Goal: Book appointment/travel/reservation

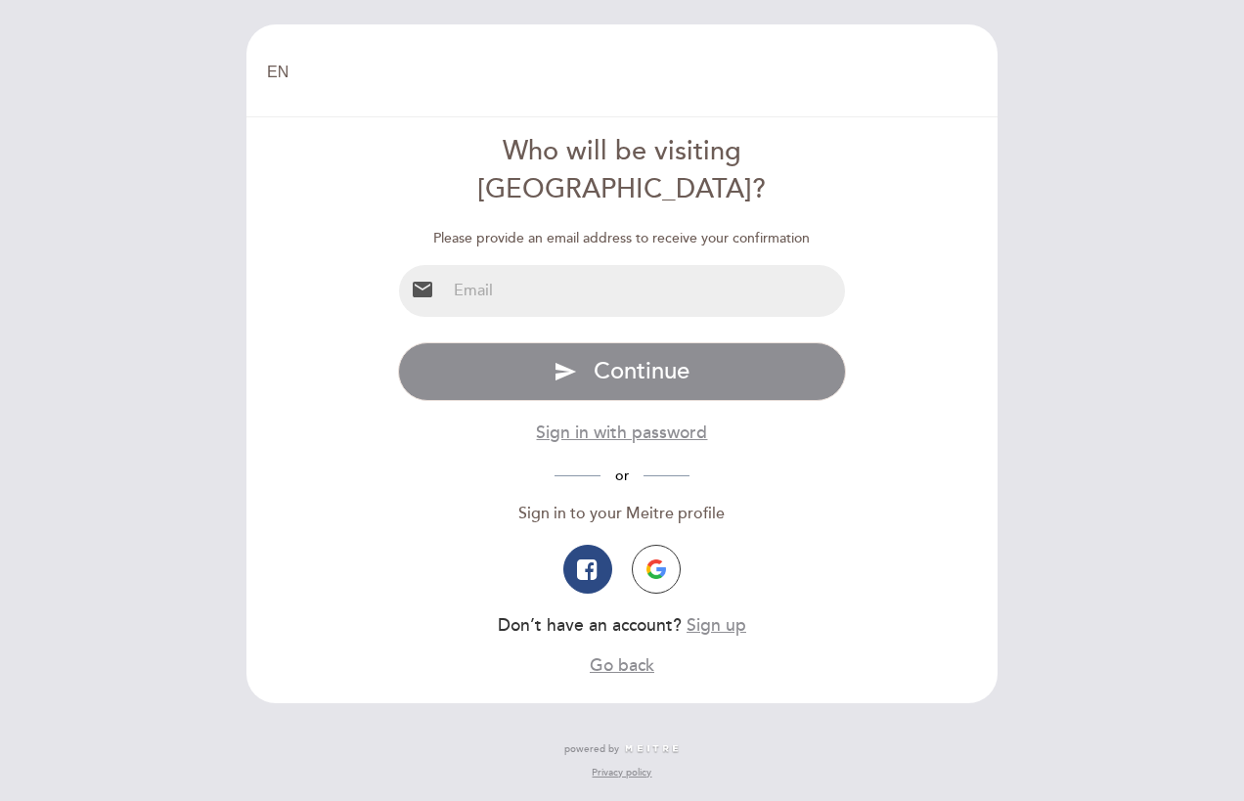
click at [550, 267] on input "email" at bounding box center [646, 291] width 400 height 52
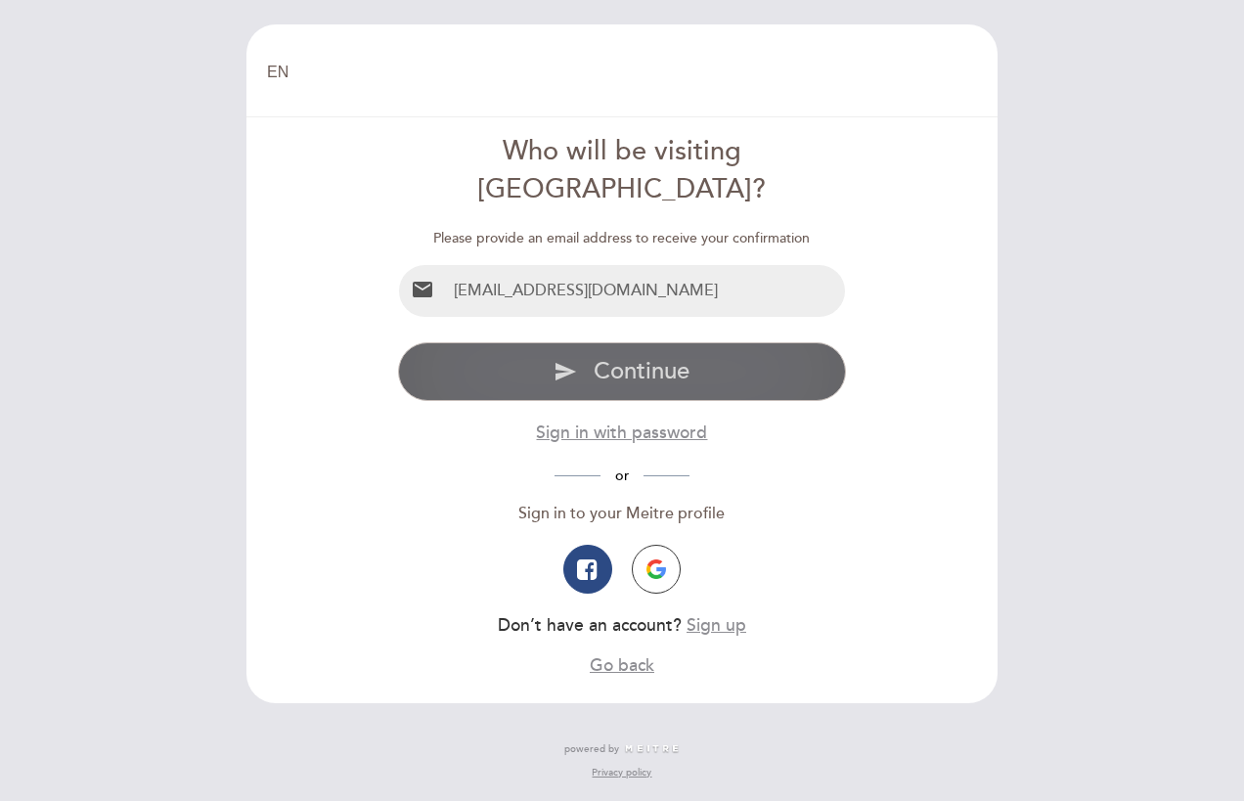
type input "[EMAIL_ADDRESS][DOMAIN_NAME]"
click at [595, 357] on span "Continue" at bounding box center [642, 371] width 96 height 28
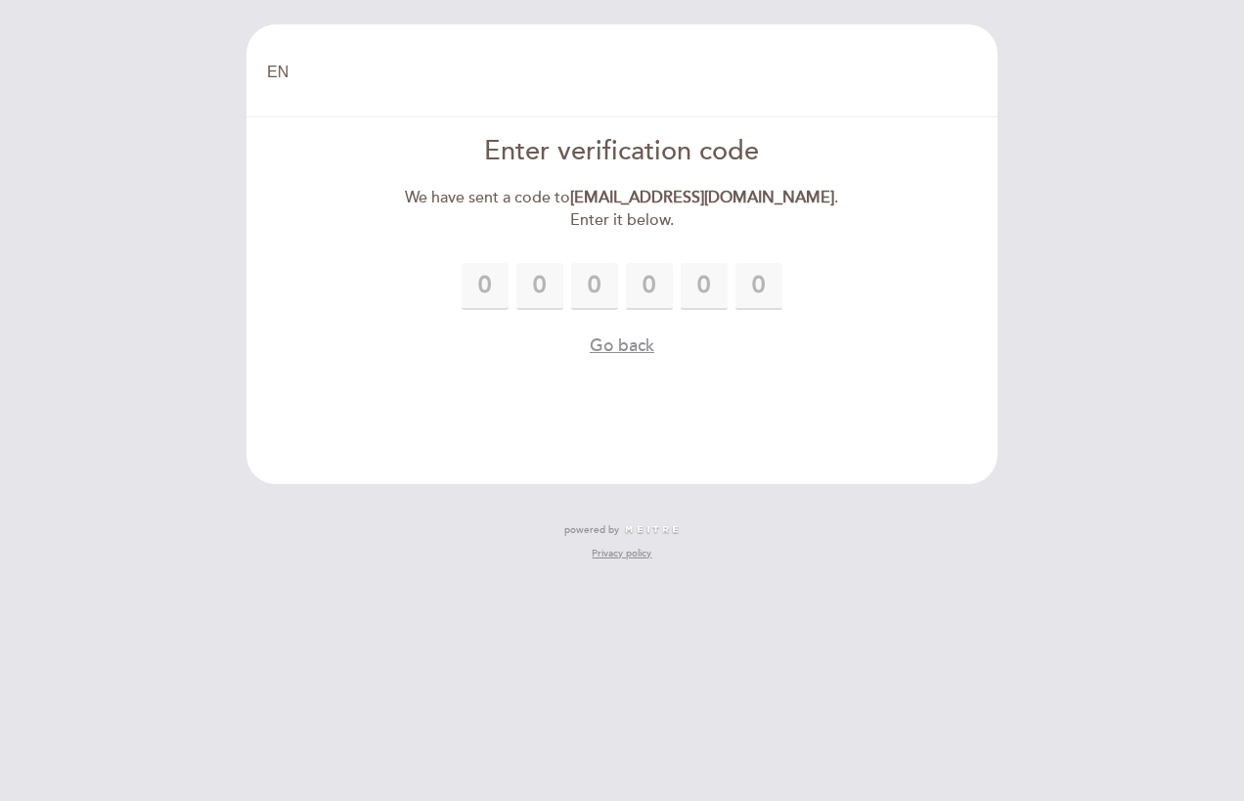
type input "8"
type input "2"
type input "9"
type input "2"
type input "3"
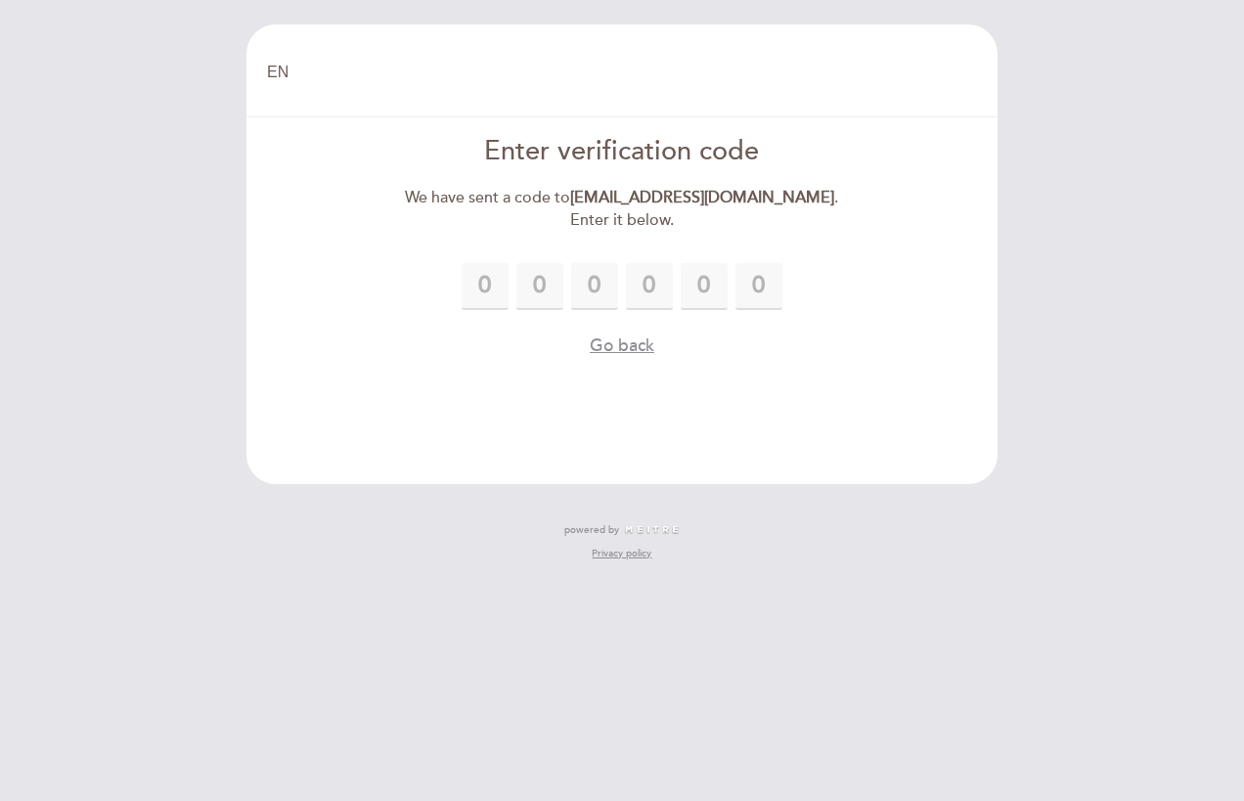
type input "3"
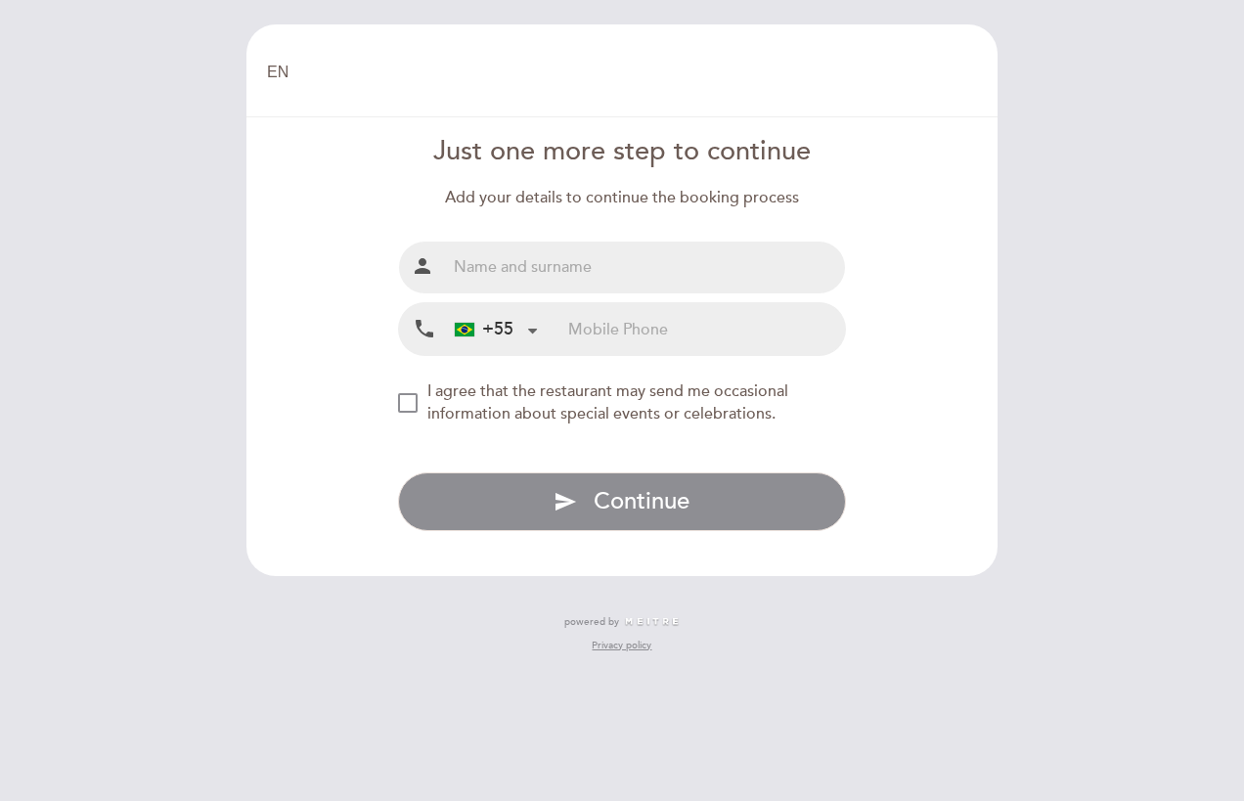
click at [537, 291] on input "text" at bounding box center [646, 268] width 400 height 52
type input "[PERSON_NAME]"
click at [595, 334] on input "tel" at bounding box center [706, 329] width 277 height 52
type input "92981284732"
click at [413, 413] on div "NEW_MODAL_AGREE_RESTAURANT_SEND_OCCASIONAL_INFO" at bounding box center [408, 403] width 20 height 20
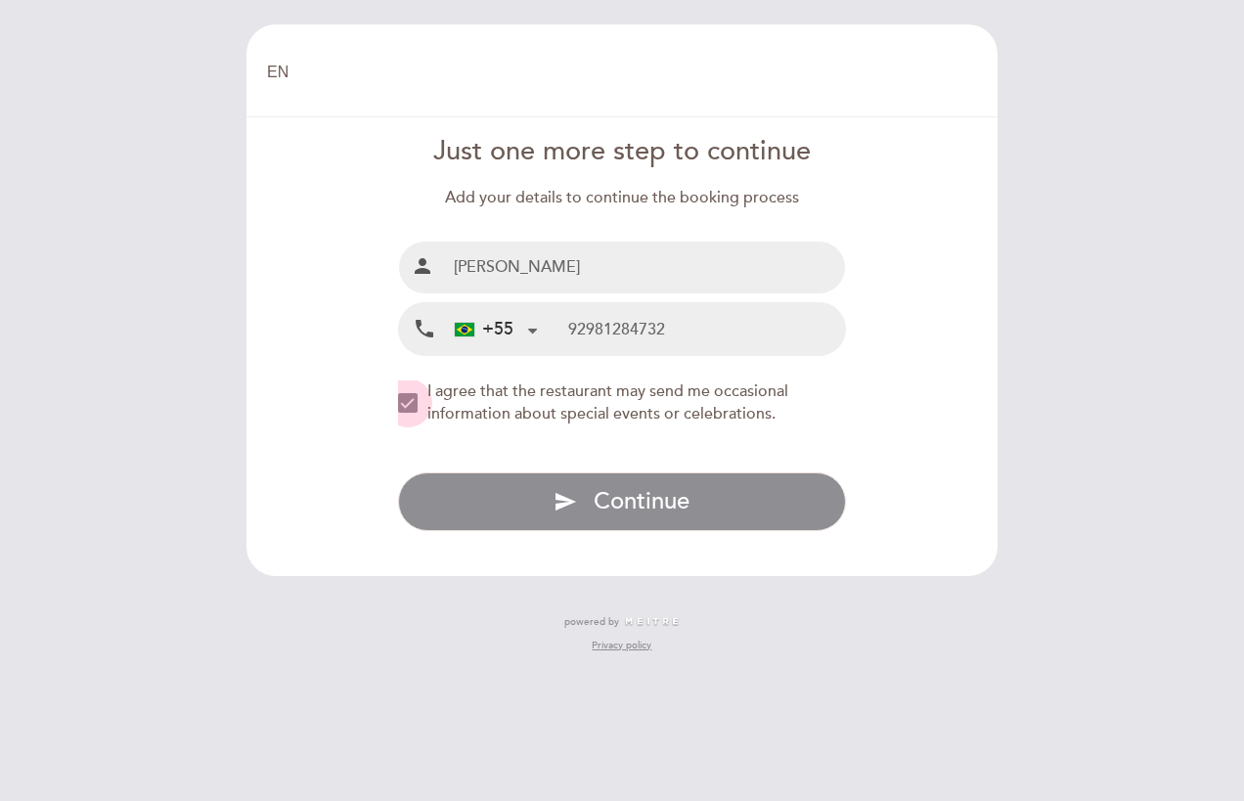
click at [403, 403] on div "NEW_MODAL_AGREE_RESTAURANT_SEND_OCCASIONAL_INFO" at bounding box center [408, 403] width 20 height 20
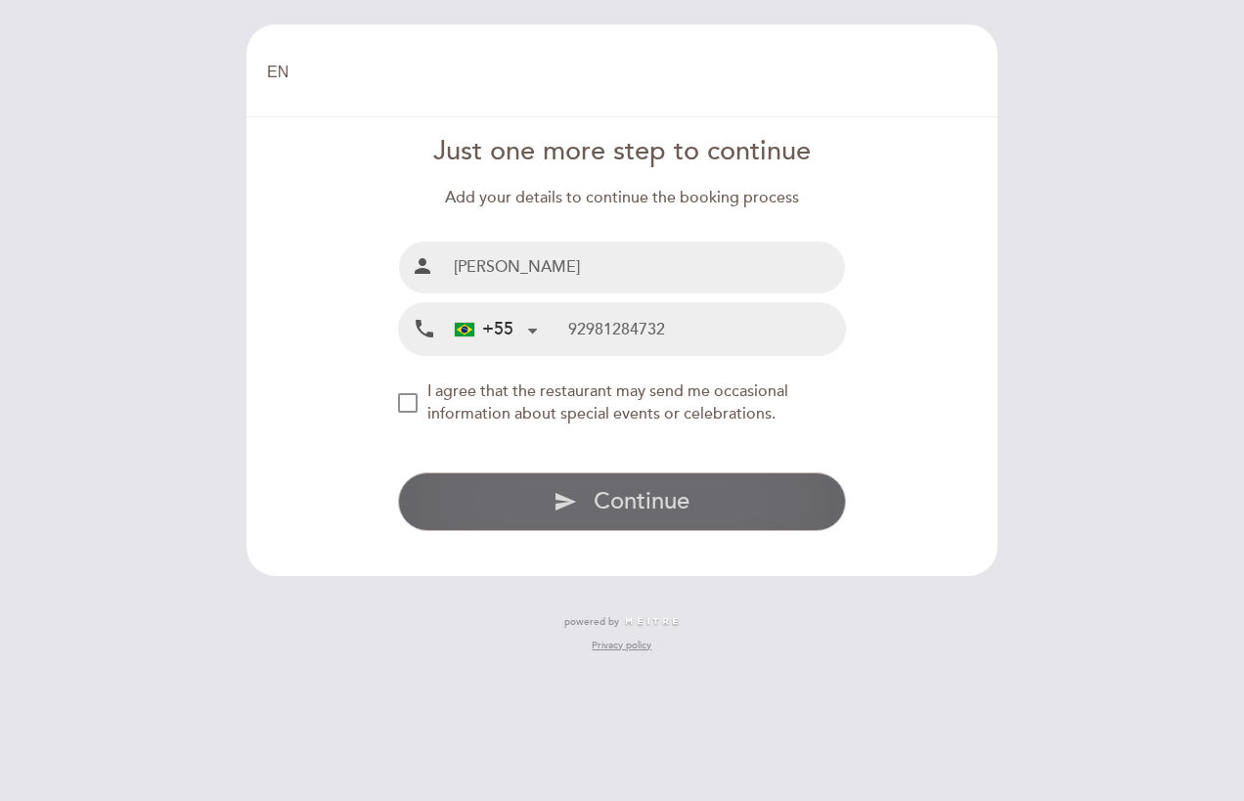
click at [587, 494] on button "send Continue" at bounding box center [622, 501] width 449 height 59
